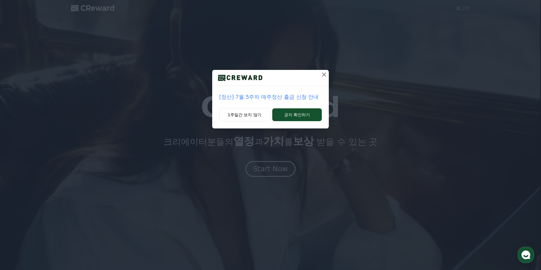
click at [322, 77] on icon at bounding box center [324, 74] width 7 height 7
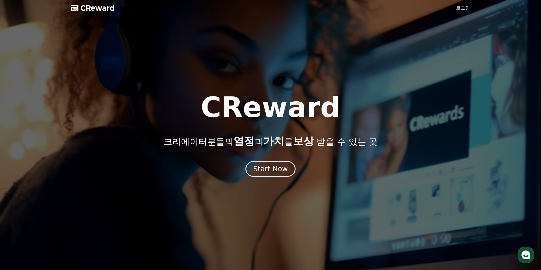
drag, startPoint x: 446, startPoint y: 10, endPoint x: 460, endPoint y: 5, distance: 14.9
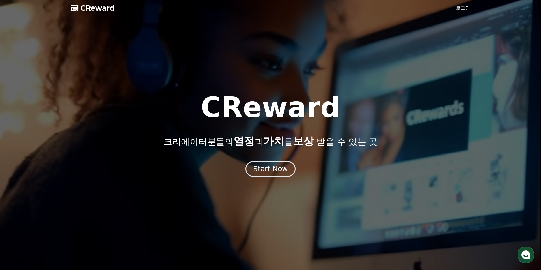
click at [447, 10] on div at bounding box center [270, 135] width 541 height 270
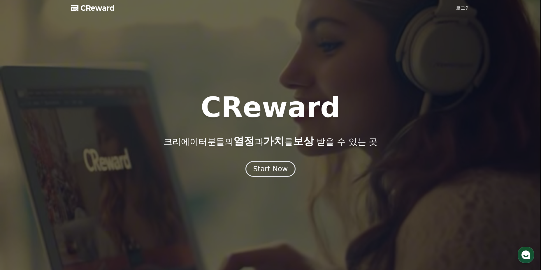
click at [460, 5] on link "로그인" at bounding box center [463, 8] width 14 height 7
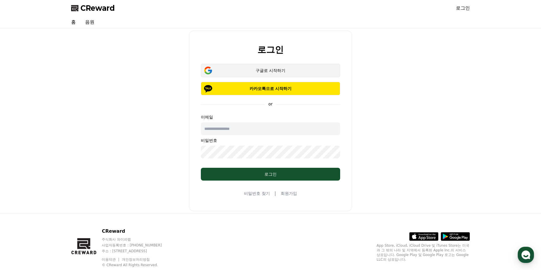
click at [256, 74] on button "구글로 시작하기" at bounding box center [270, 70] width 139 height 13
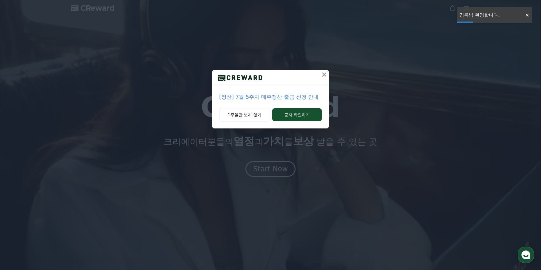
drag, startPoint x: 311, startPoint y: 71, endPoint x: 319, endPoint y: 72, distance: 8.5
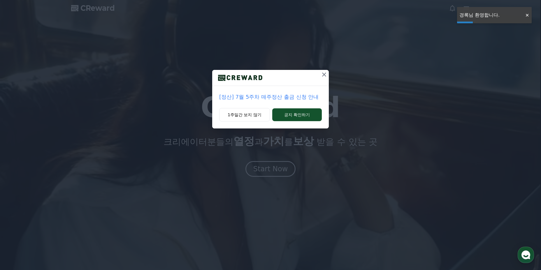
click at [311, 71] on div at bounding box center [270, 78] width 117 height 16
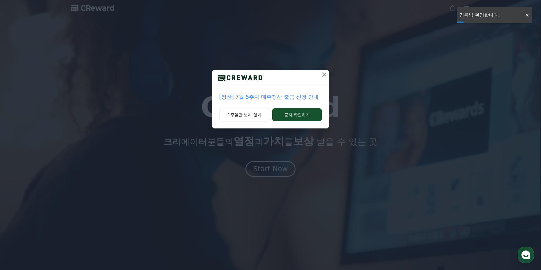
click at [321, 72] on icon at bounding box center [324, 74] width 7 height 7
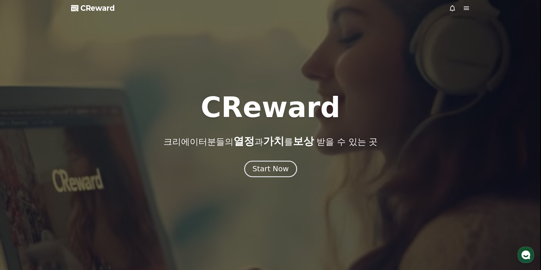
click at [276, 166] on div "Start Now" at bounding box center [270, 169] width 36 height 10
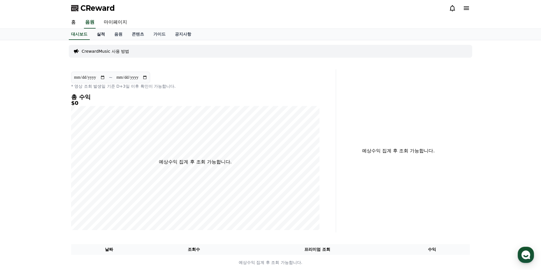
click at [99, 33] on link "실적" at bounding box center [100, 34] width 17 height 11
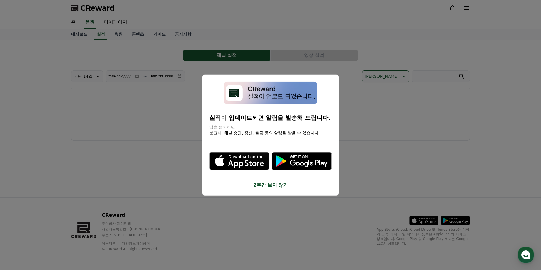
click at [116, 23] on button "close modal" at bounding box center [270, 135] width 541 height 270
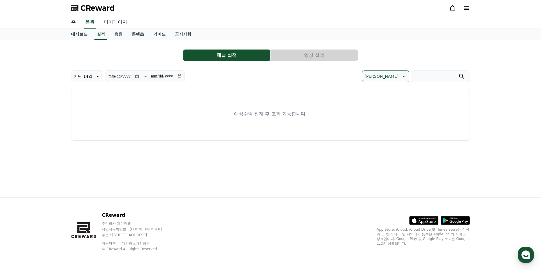
click at [121, 20] on link "마이페이지" at bounding box center [115, 22] width 33 height 12
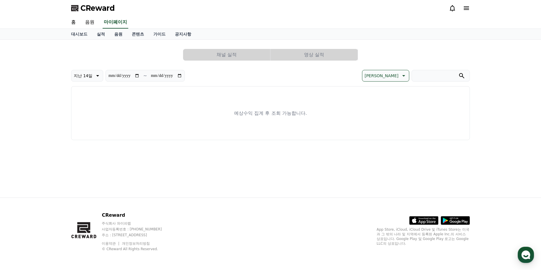
select select "**********"
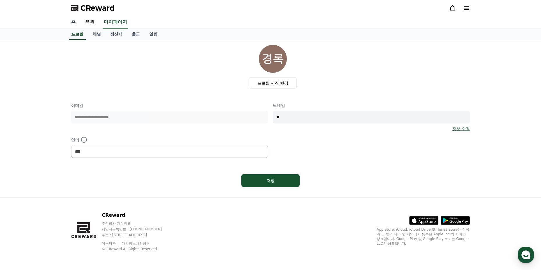
click at [70, 24] on link "홈" at bounding box center [73, 22] width 14 height 12
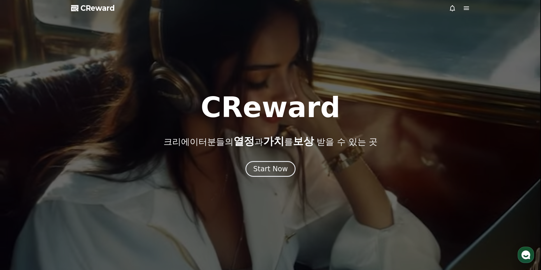
click at [465, 5] on icon at bounding box center [466, 8] width 7 height 7
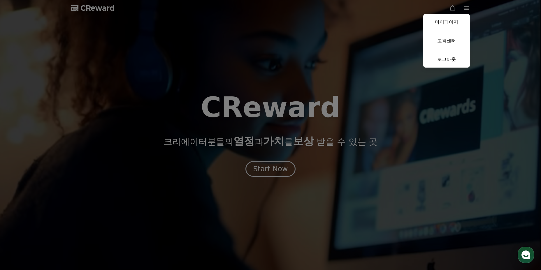
click at [238, 63] on button "close" at bounding box center [270, 135] width 541 height 270
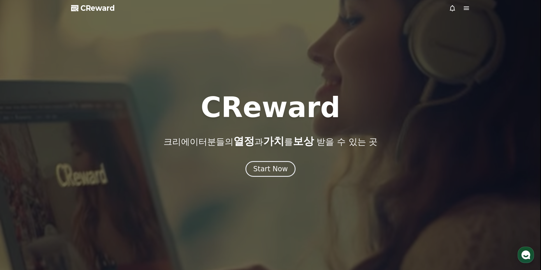
click at [259, 147] on p "크리에이터분들의 열정 과 가치 를 보상 받을 수 있는 곳" at bounding box center [271, 142] width 214 height 12
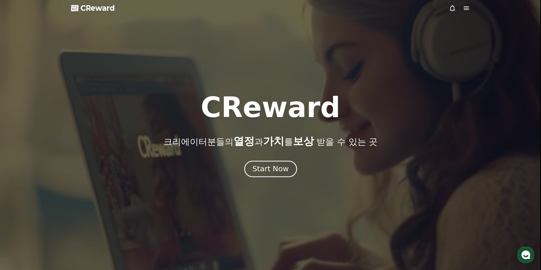
click at [266, 168] on div "Start Now" at bounding box center [270, 169] width 36 height 10
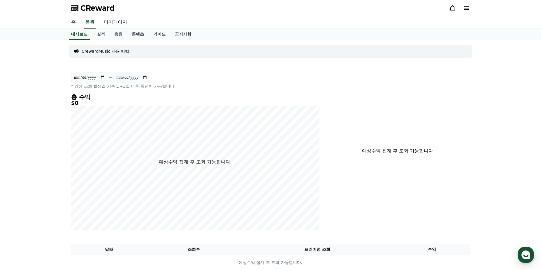
click at [74, 24] on link "홈" at bounding box center [73, 22] width 14 height 12
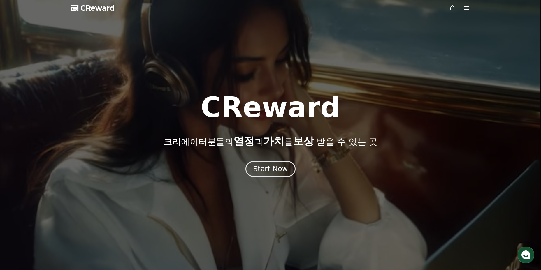
click at [254, 158] on div "CReward 크리에이터분들의 열정 과 가치 를 보상 받을 수 있는 곳 Start Now" at bounding box center [270, 135] width 541 height 83
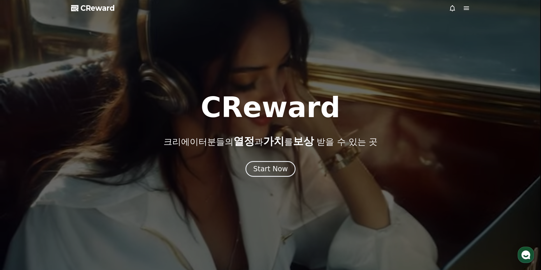
scroll to position [146, 0]
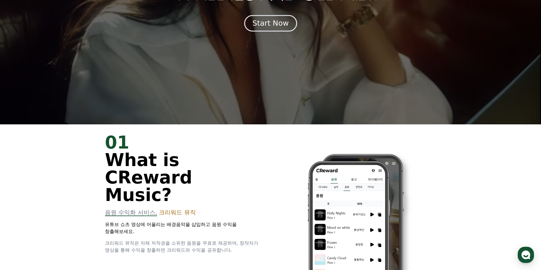
drag, startPoint x: 261, startPoint y: 10, endPoint x: 263, endPoint y: 24, distance: 14.4
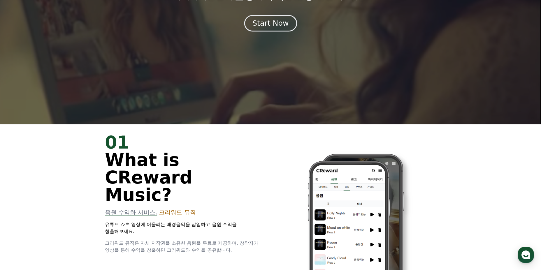
click at [263, 25] on div "Start Now" at bounding box center [270, 23] width 36 height 10
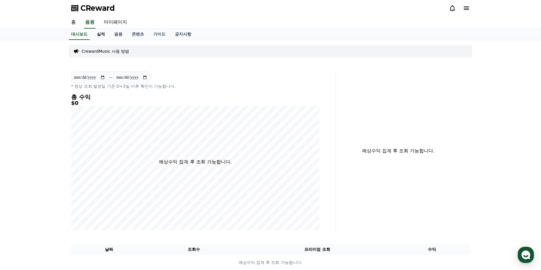
click at [104, 35] on link "실적" at bounding box center [100, 34] width 17 height 11
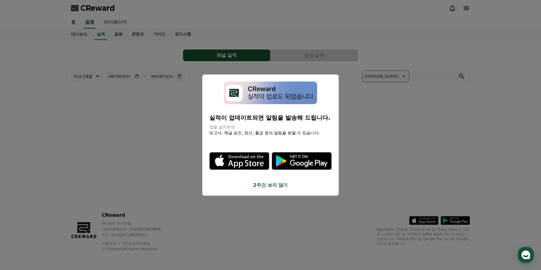
click at [145, 39] on button "close modal" at bounding box center [270, 135] width 541 height 270
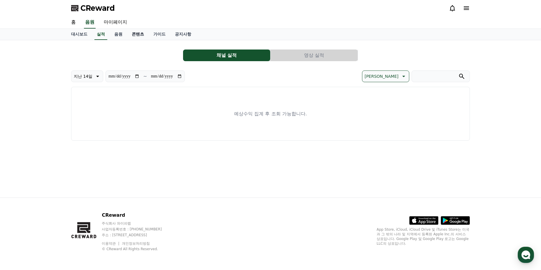
click at [142, 38] on link "콘텐츠" at bounding box center [138, 34] width 22 height 11
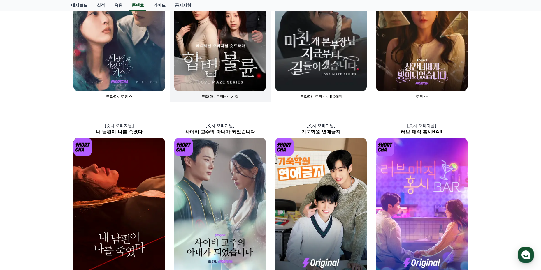
scroll to position [62, 0]
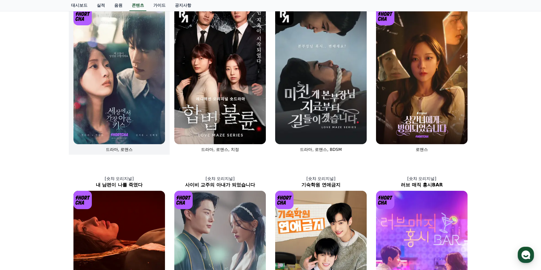
click at [135, 104] on img at bounding box center [119, 75] width 92 height 137
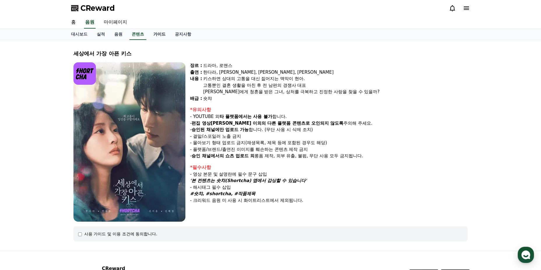
click at [160, 35] on link "가이드" at bounding box center [160, 34] width 22 height 11
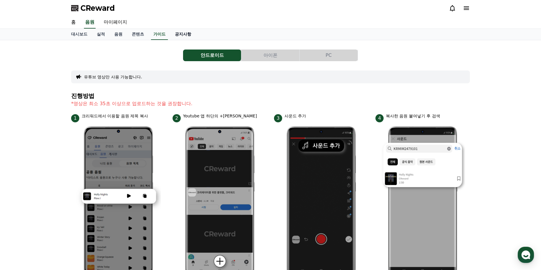
click at [187, 34] on link "공지사항" at bounding box center [183, 34] width 26 height 11
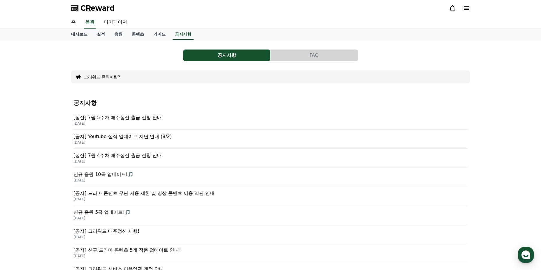
click at [108, 34] on link "실적" at bounding box center [100, 34] width 17 height 11
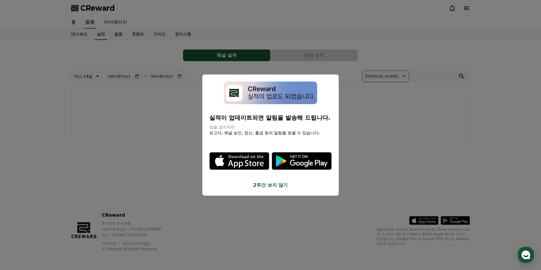
drag, startPoint x: 387, startPoint y: 67, endPoint x: 377, endPoint y: 64, distance: 10.0
click at [387, 66] on button "close modal" at bounding box center [270, 135] width 541 height 270
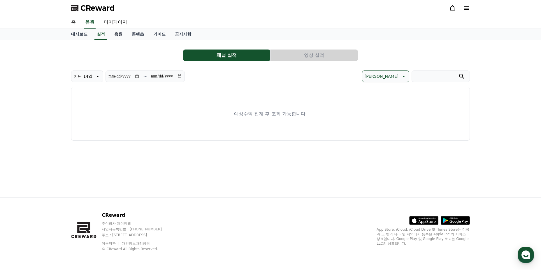
click at [115, 34] on link "음원" at bounding box center [118, 34] width 17 height 11
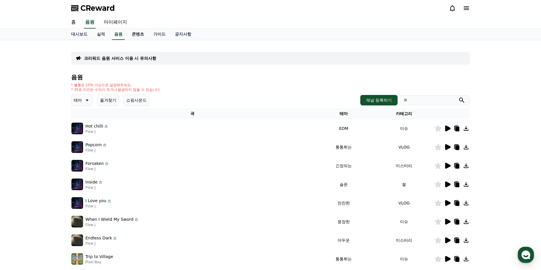
click at [146, 31] on link "콘텐츠" at bounding box center [138, 34] width 22 height 11
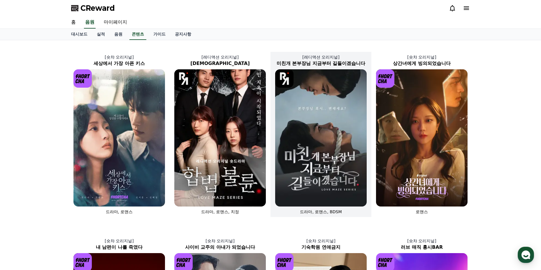
click at [328, 118] on img at bounding box center [321, 137] width 92 height 137
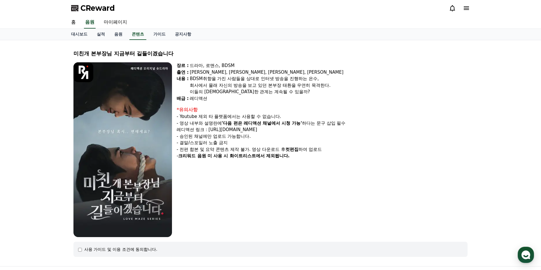
drag, startPoint x: 294, startPoint y: 130, endPoint x: 267, endPoint y: 129, distance: 27.1
click at [267, 129] on p "레디액션 링크 : https://www.youtube.com/@readyaction" at bounding box center [322, 130] width 291 height 7
copy p "readyaction"
drag, startPoint x: 212, startPoint y: 130, endPoint x: 299, endPoint y: 127, distance: 86.6
click at [299, 127] on p "레디액션 링크 : https://www.youtube.com/@readyaction" at bounding box center [322, 130] width 291 height 7
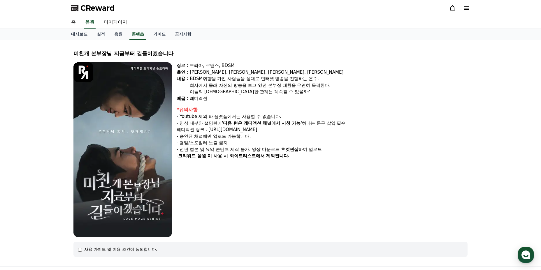
copy p "https://www.youtube.com/@readyaction"
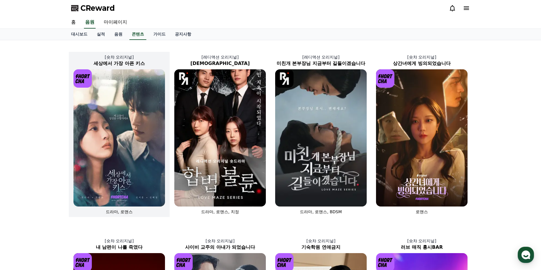
click at [146, 103] on img at bounding box center [119, 137] width 92 height 137
